Goal: Subscribe to service/newsletter

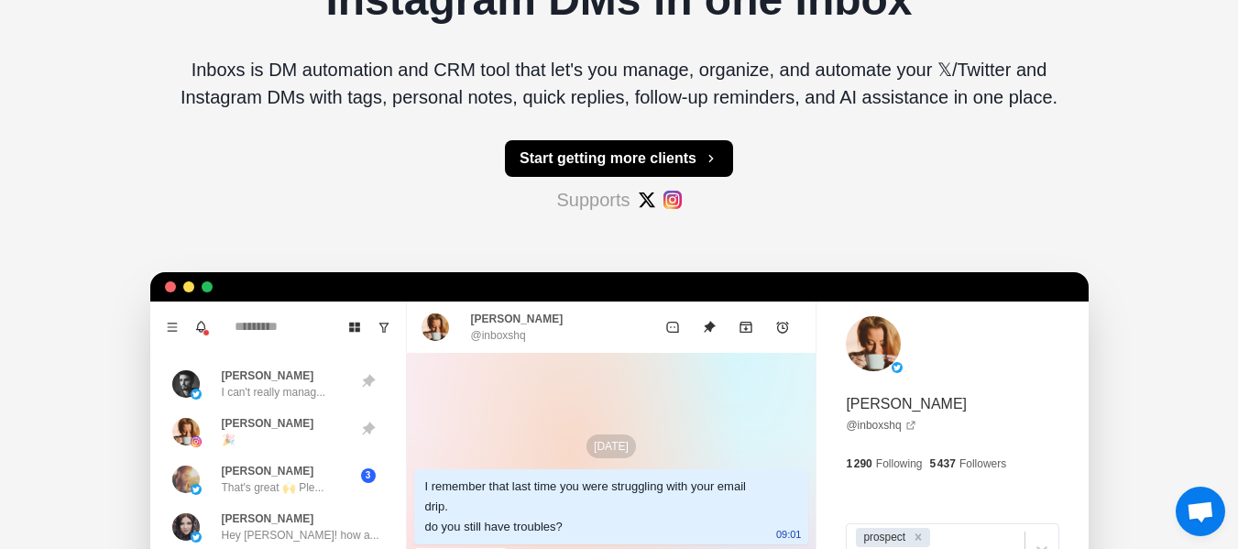
scroll to position [251, 0]
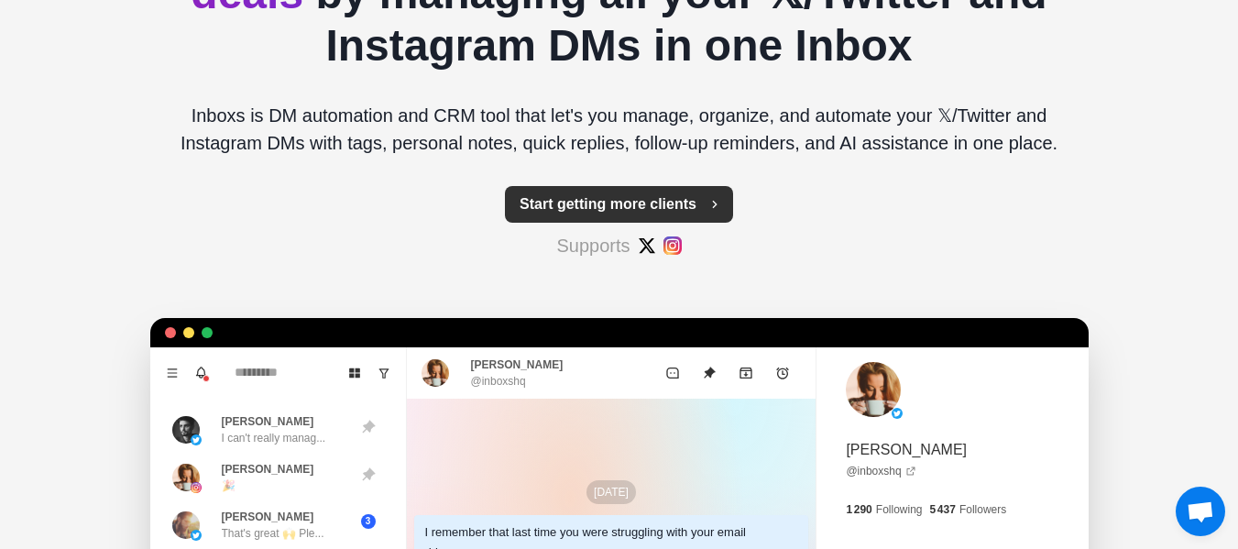
click at [573, 204] on button "Start getting more clients" at bounding box center [619, 204] width 228 height 37
type textarea "*"
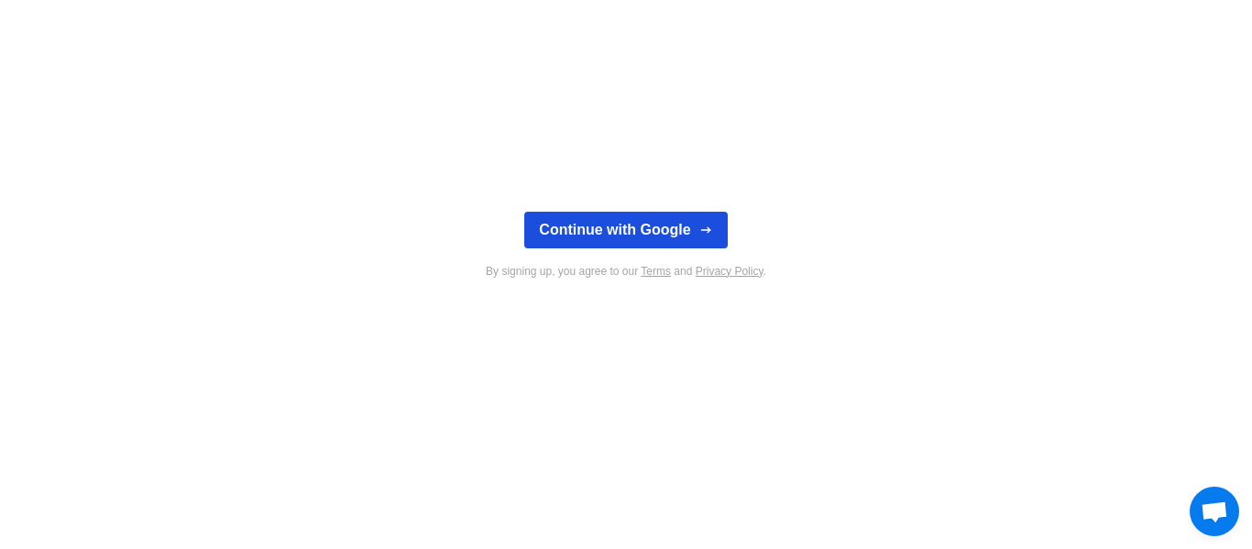
click at [599, 237] on button "Continue with Google" at bounding box center [625, 230] width 203 height 37
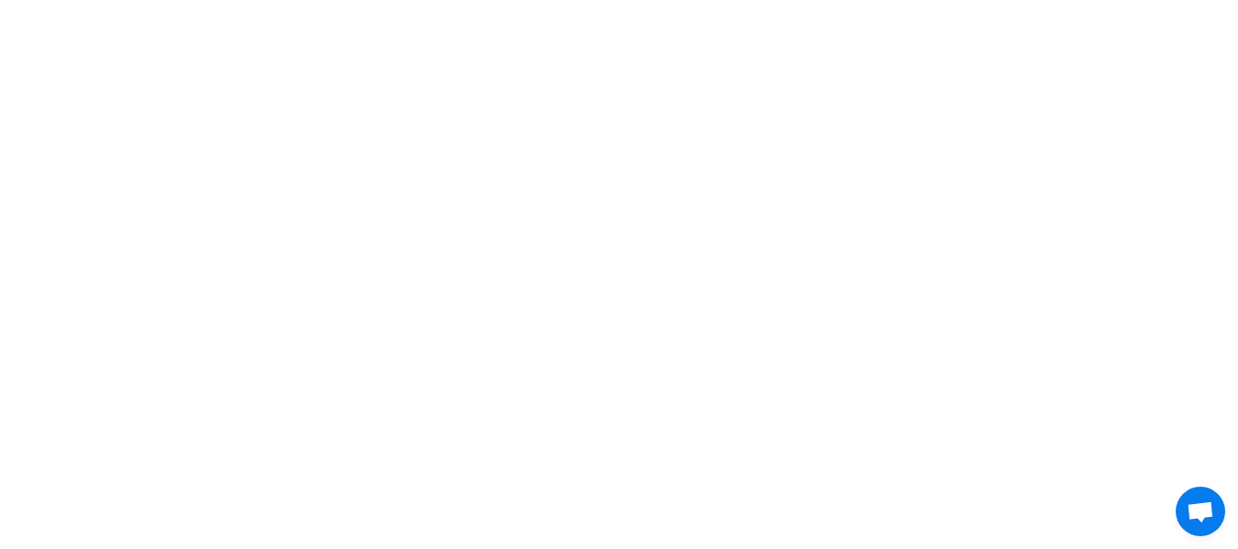
scroll to position [5920, 0]
type textarea "*"
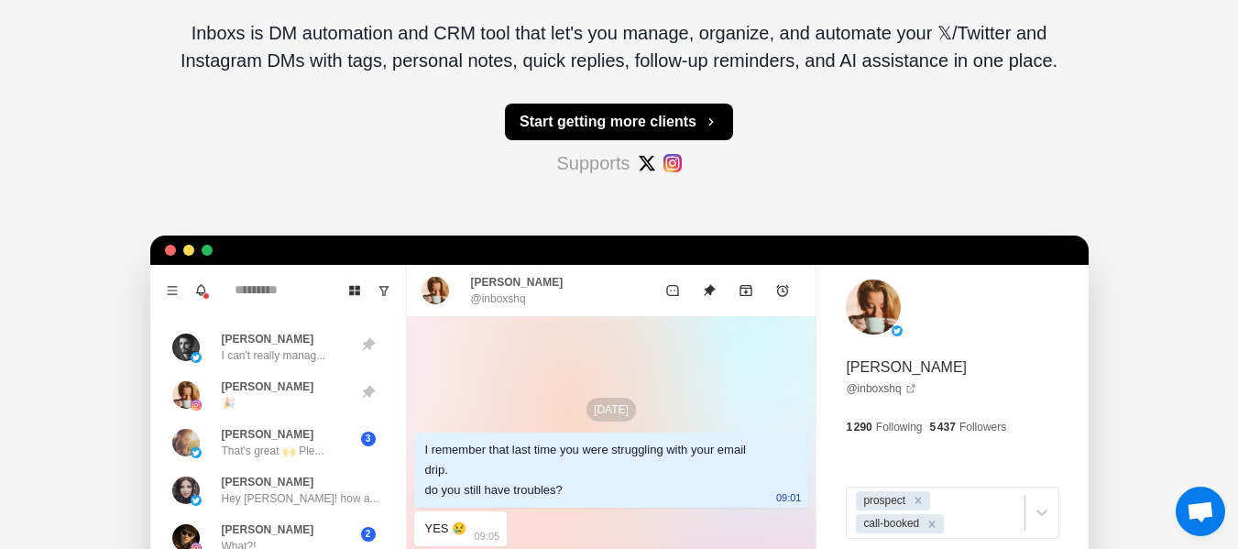
scroll to position [287, 0]
